Goal: Check status: Check status

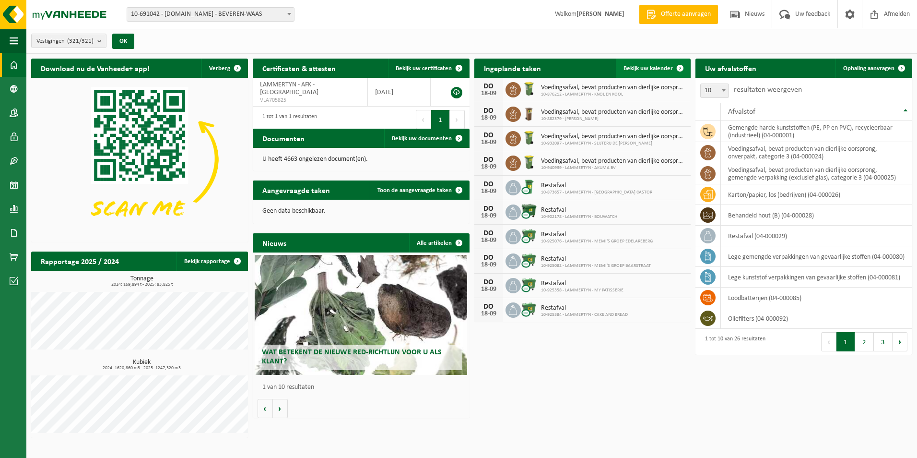
click at [655, 66] on span "Bekijk uw kalender" at bounding box center [647, 68] width 49 height 6
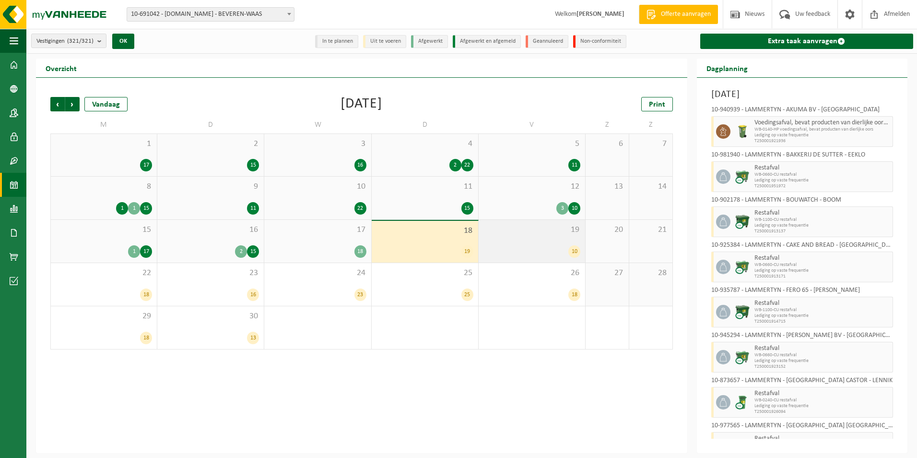
click at [526, 239] on div "19 10" at bounding box center [532, 241] width 106 height 43
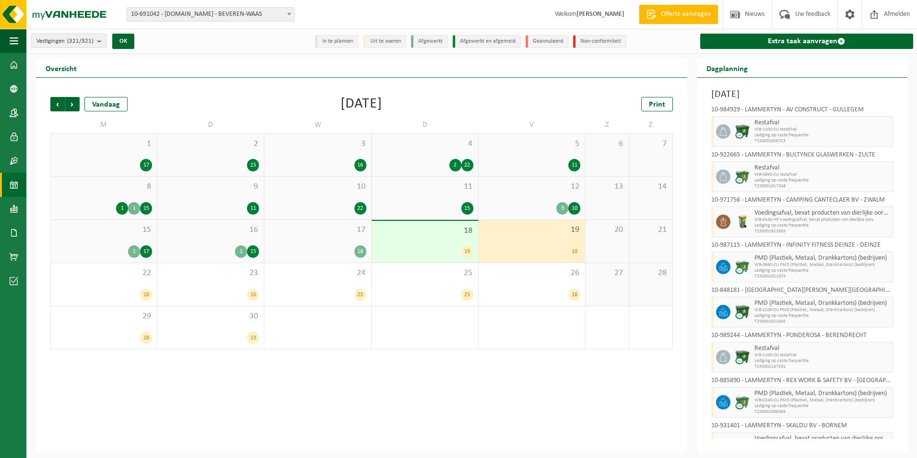
click at [538, 243] on div "19 10" at bounding box center [532, 241] width 106 height 43
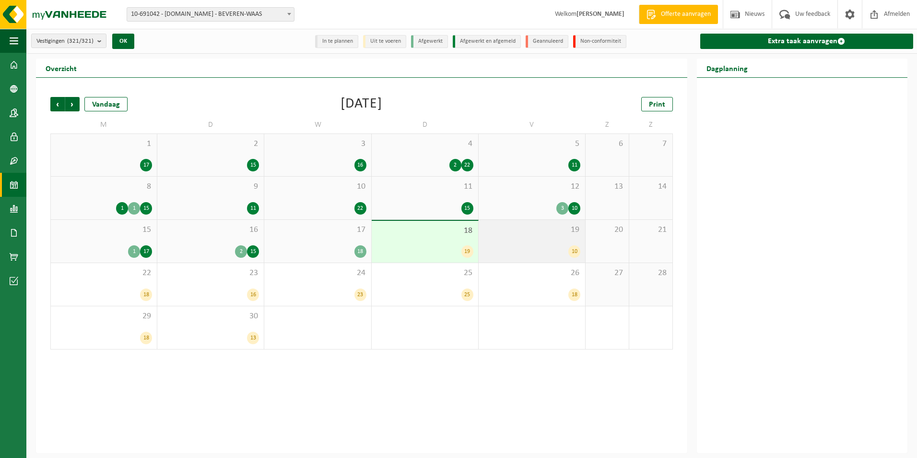
click at [558, 238] on div "19 10" at bounding box center [532, 241] width 106 height 43
